Goal: Task Accomplishment & Management: Use online tool/utility

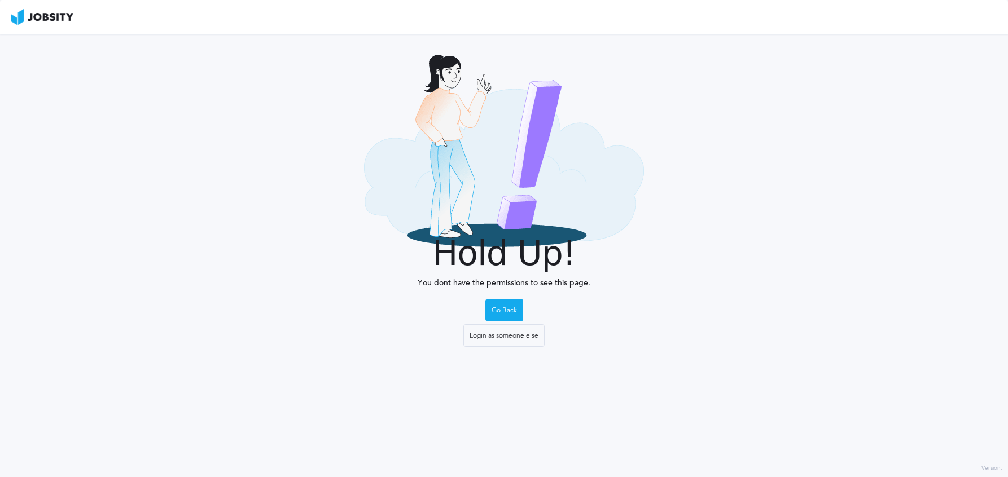
click at [524, 337] on div "Login as someone else" at bounding box center [504, 336] width 80 height 23
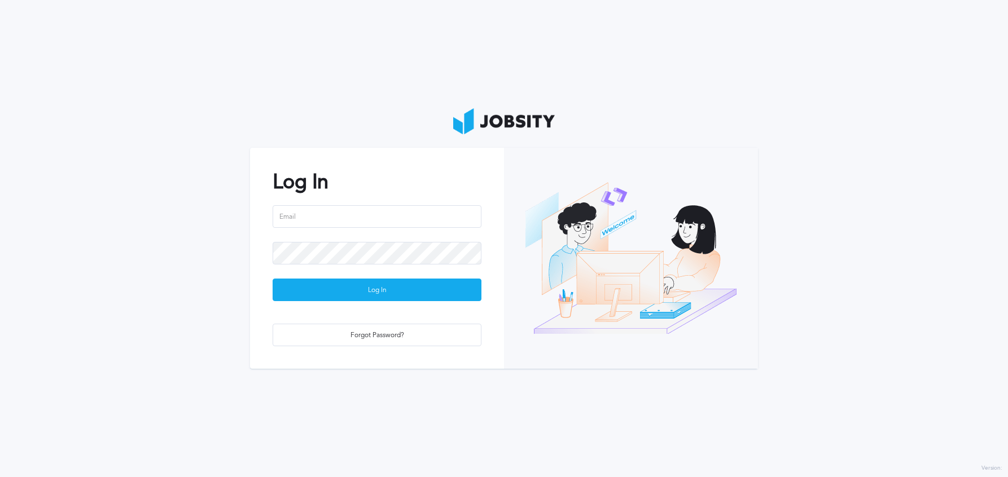
click at [524, 337] on div at bounding box center [631, 258] width 254 height 221
click at [337, 210] on input "email" at bounding box center [376, 216] width 209 height 23
click at [0, 477] on com-1password-button at bounding box center [0, 477] width 0 height 0
type input "[EMAIL_ADDRESS][DOMAIN_NAME]"
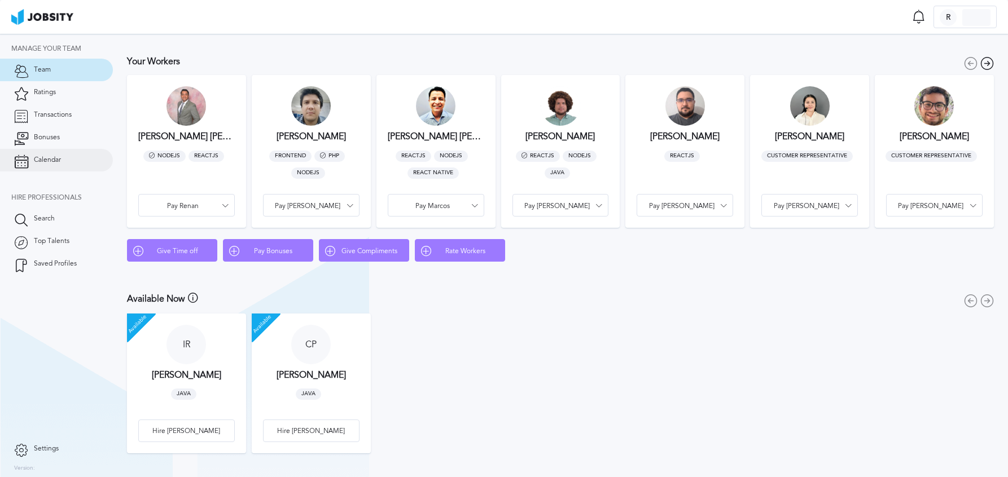
click at [69, 154] on link "Calendar" at bounding box center [56, 160] width 113 height 23
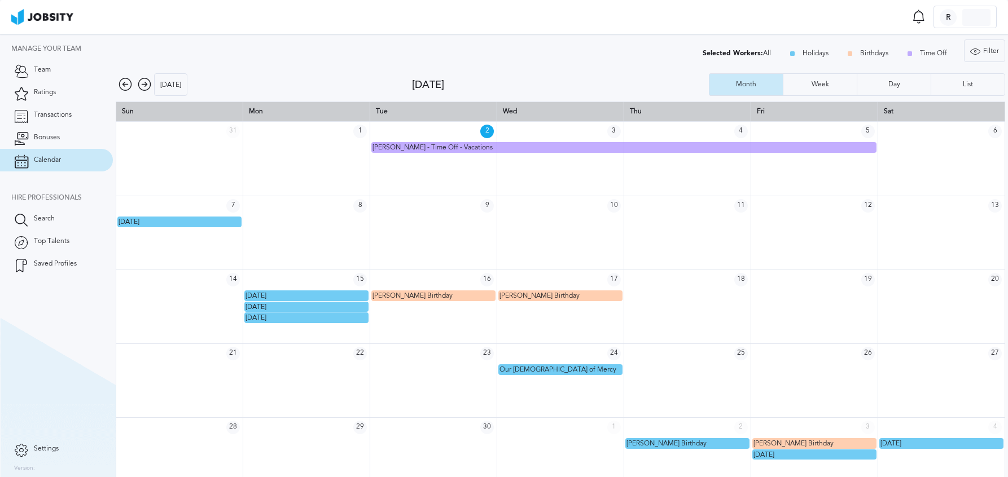
scroll to position [15, 0]
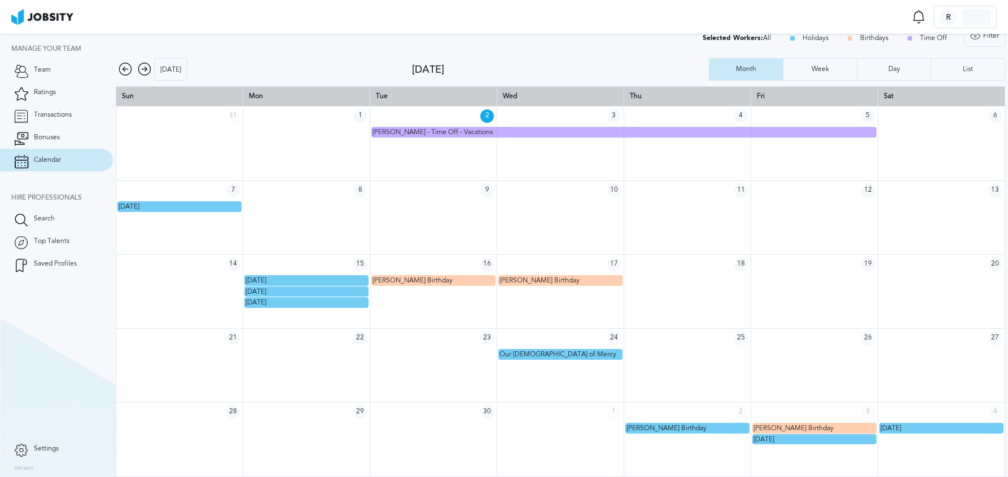
click at [138, 69] on icon at bounding box center [145, 70] width 14 height 14
